Goal: Task Accomplishment & Management: Complete application form

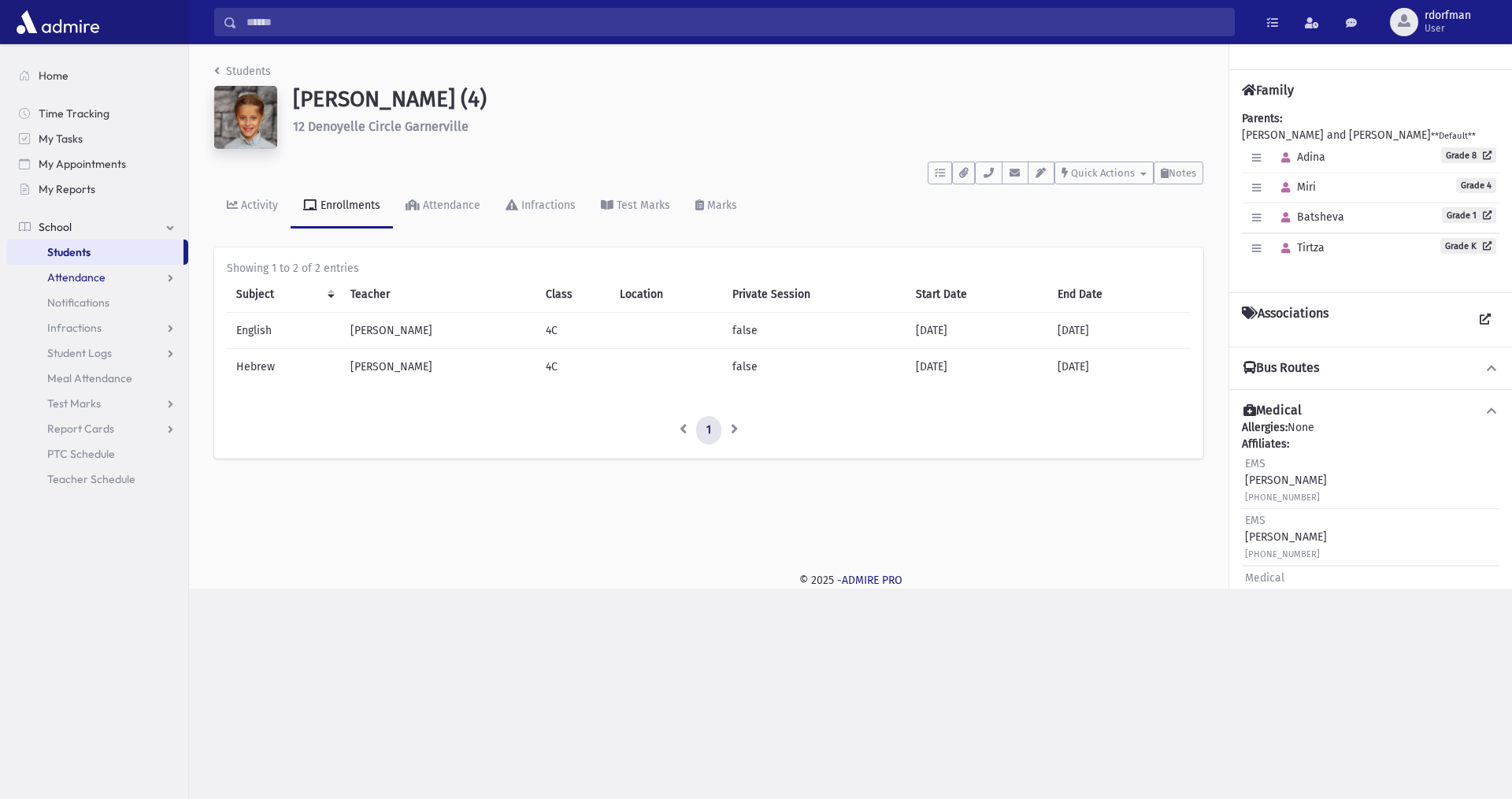
click at [84, 283] on span "Attendance" at bounding box center [76, 277] width 58 height 15
click at [76, 300] on span "Entry" at bounding box center [73, 302] width 27 height 15
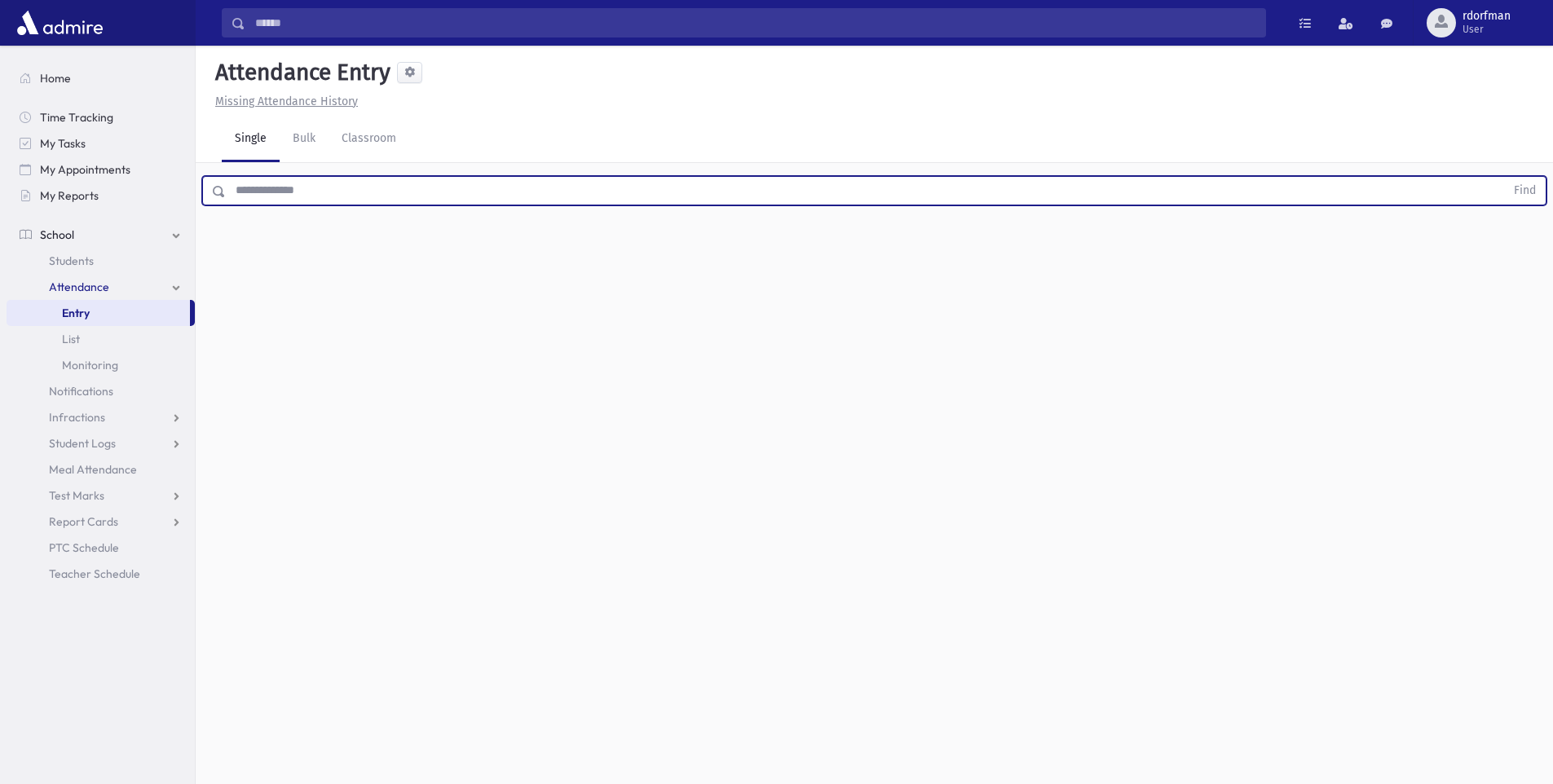
drag, startPoint x: 241, startPoint y: 198, endPoint x: 273, endPoint y: 152, distance: 56.0
click at [241, 198] on input "text" at bounding box center [865, 190] width 1278 height 29
type input "*********"
click at [1503, 177] on button "Find" at bounding box center [1524, 190] width 42 height 27
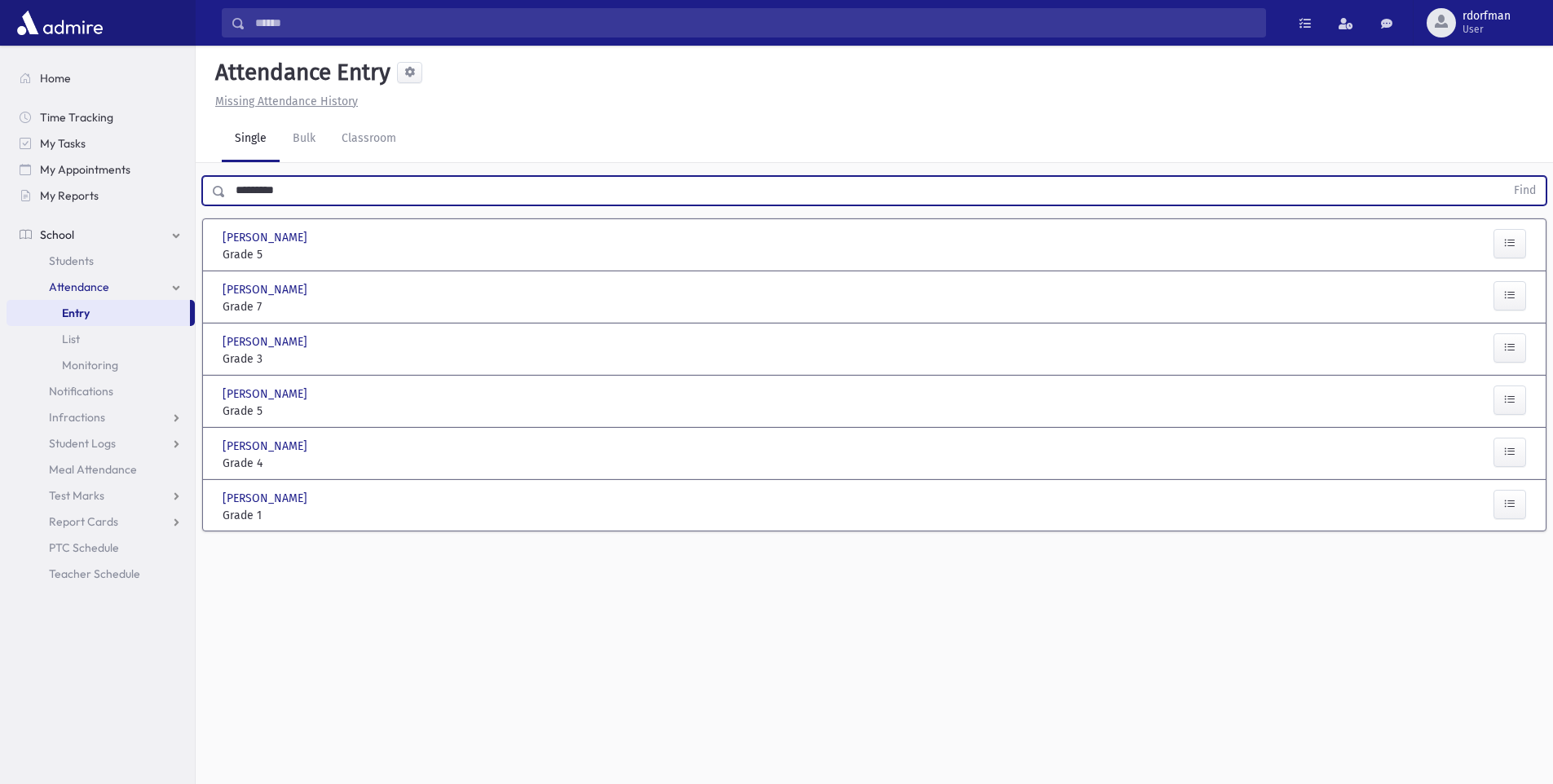
click at [55, 237] on span "School" at bounding box center [57, 235] width 35 height 15
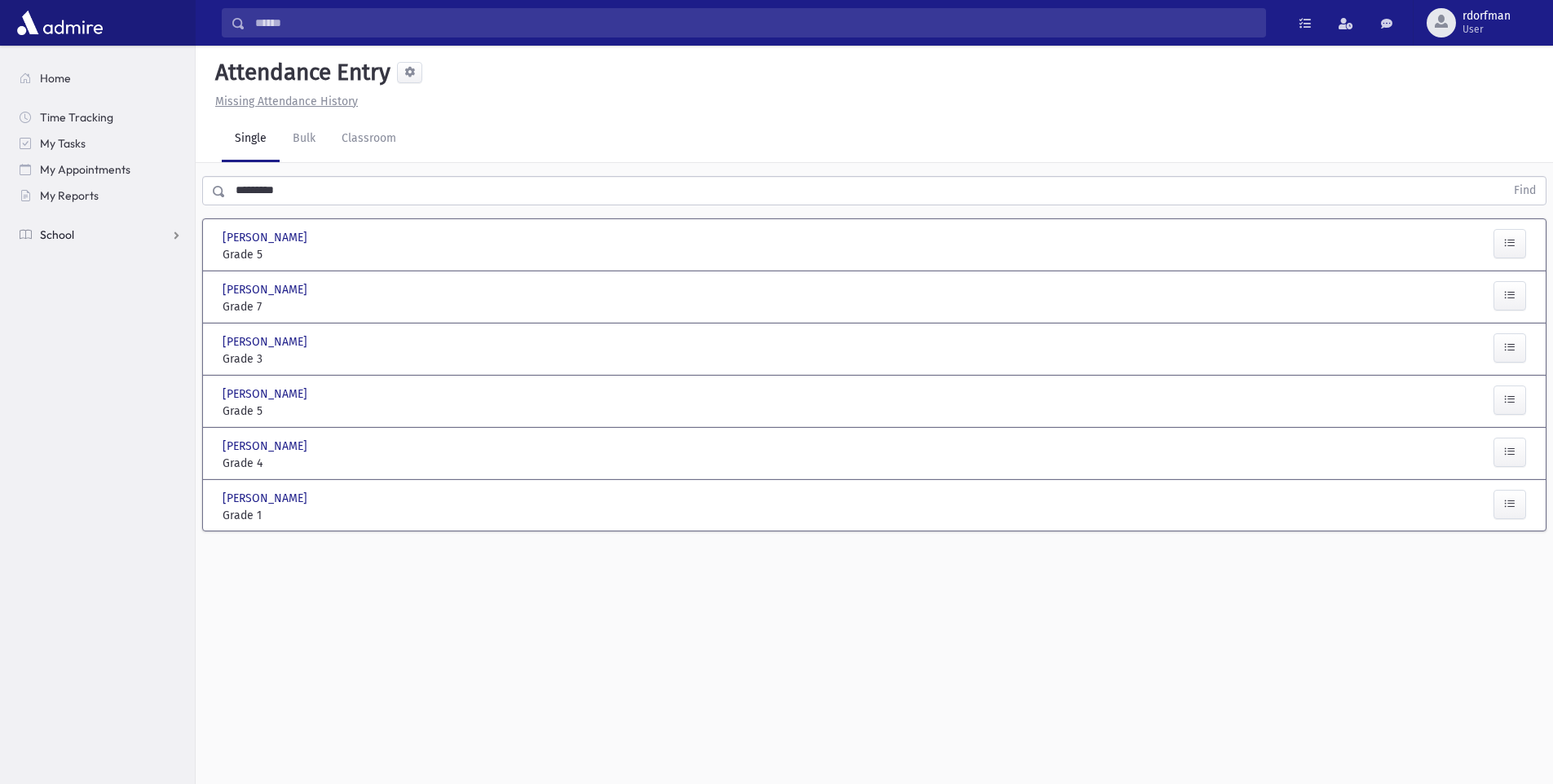
click at [56, 223] on link "School" at bounding box center [100, 234] width 189 height 26
click at [47, 252] on link "Students" at bounding box center [100, 260] width 189 height 26
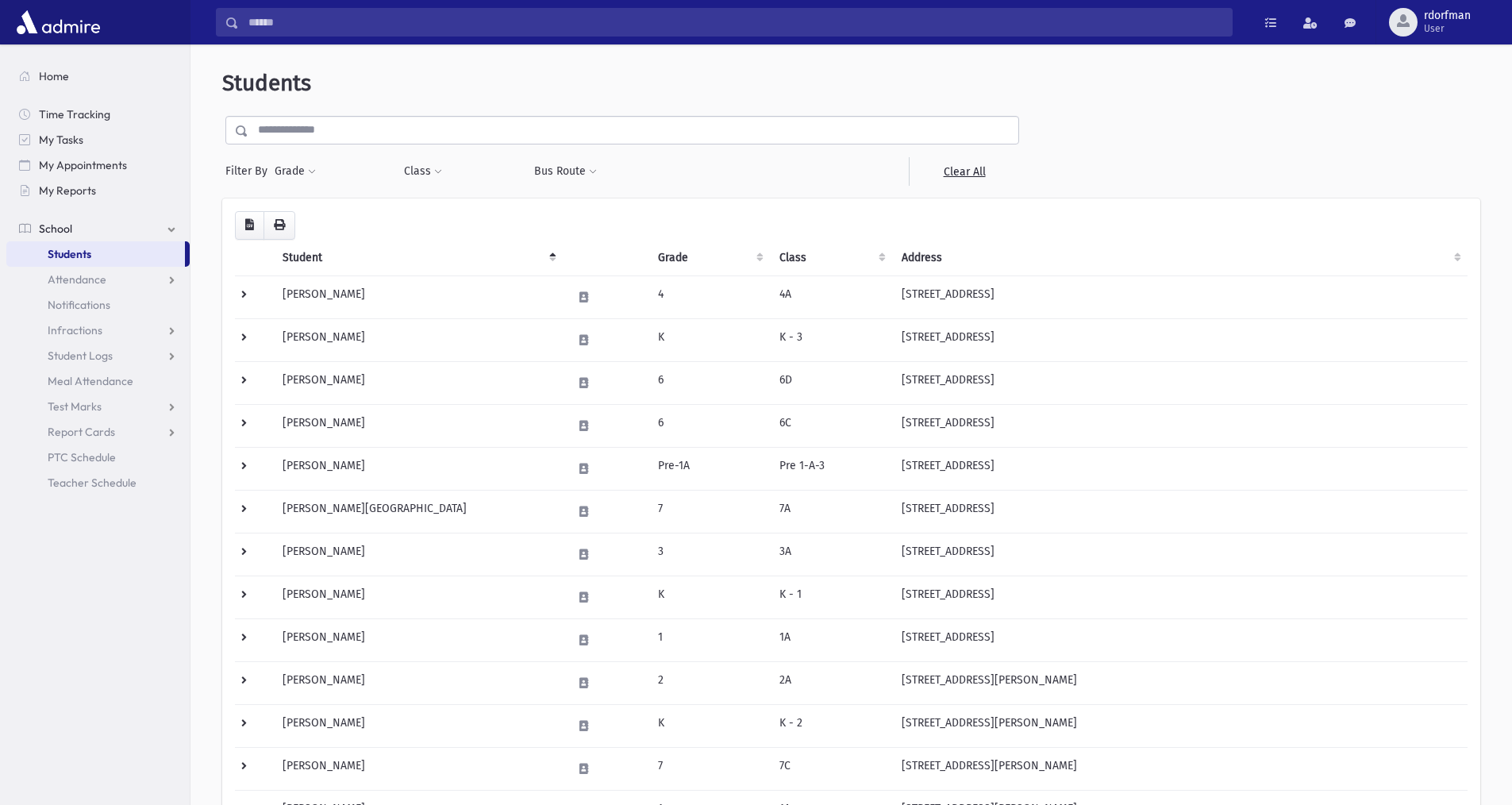
click at [309, 129] on input "text" at bounding box center [633, 129] width 769 height 28
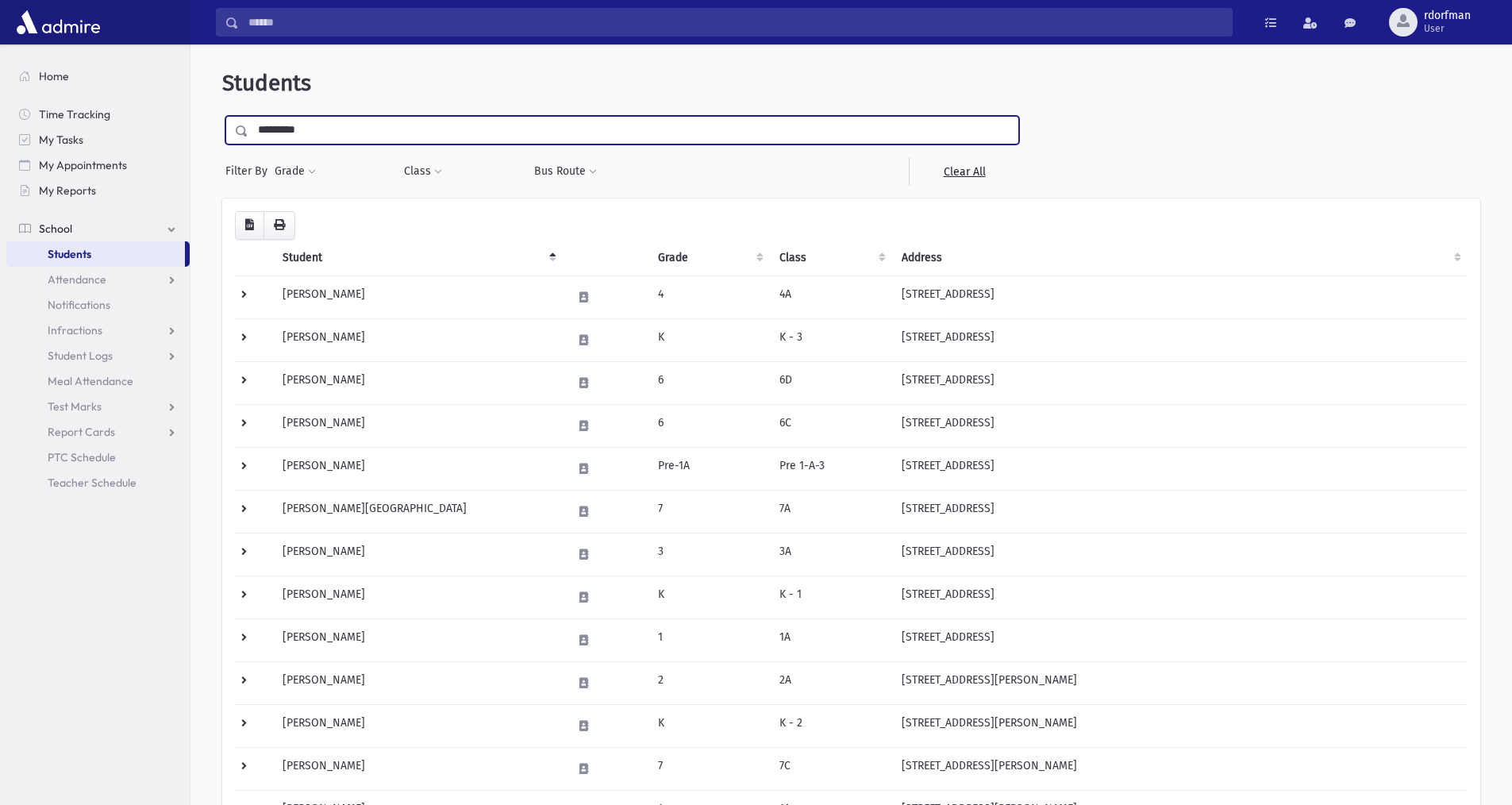
type input "*********"
click at [223, 116] on input "submit" at bounding box center [245, 126] width 45 height 22
